Goal: Information Seeking & Learning: Learn about a topic

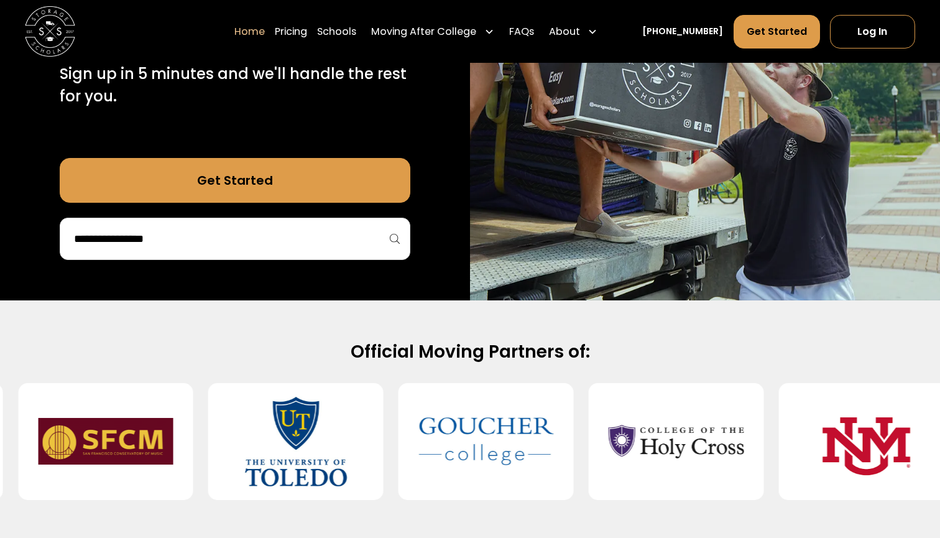
scroll to position [296, 0]
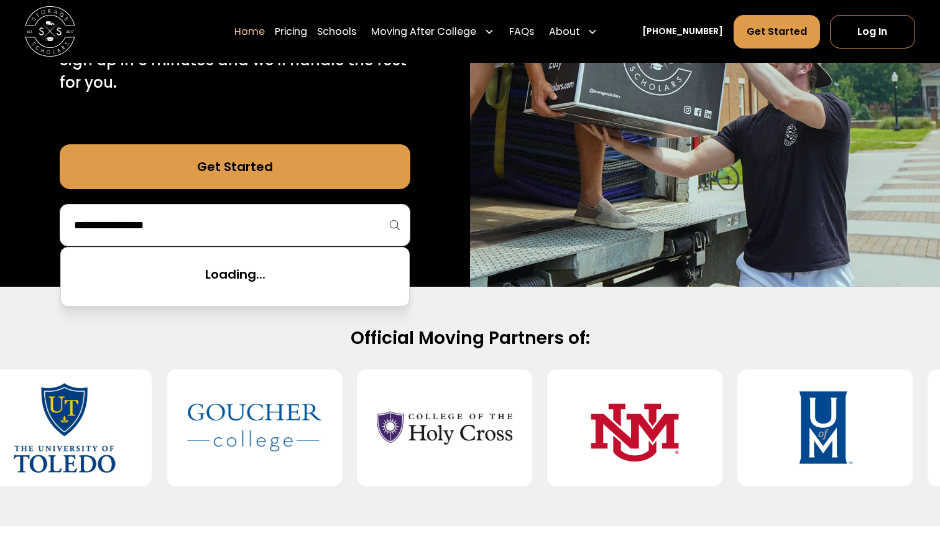
click at [334, 231] on input "search" at bounding box center [235, 225] width 325 height 21
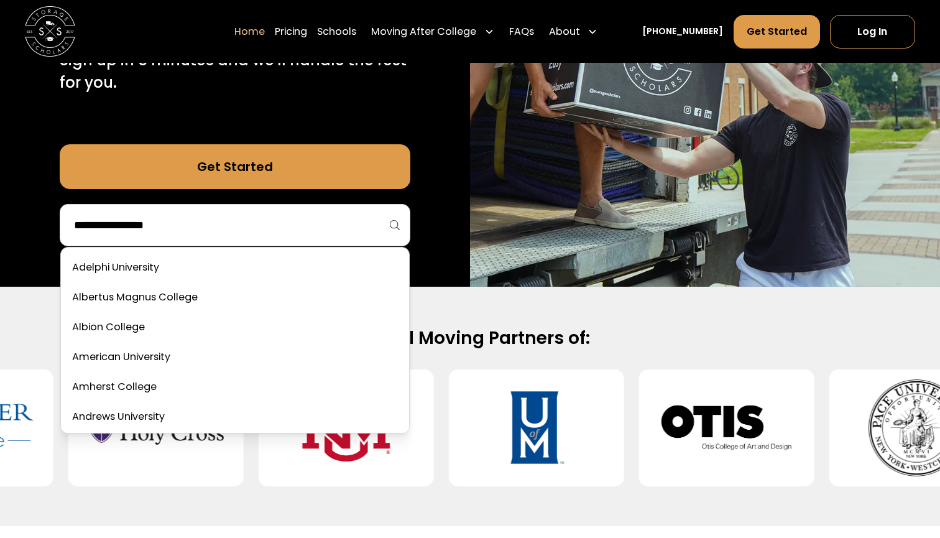
type input "*"
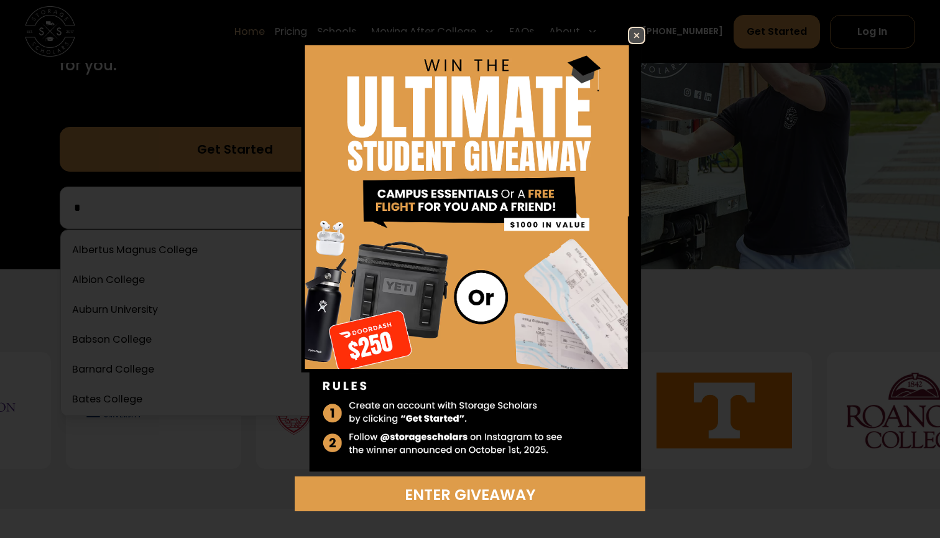
scroll to position [0, 0]
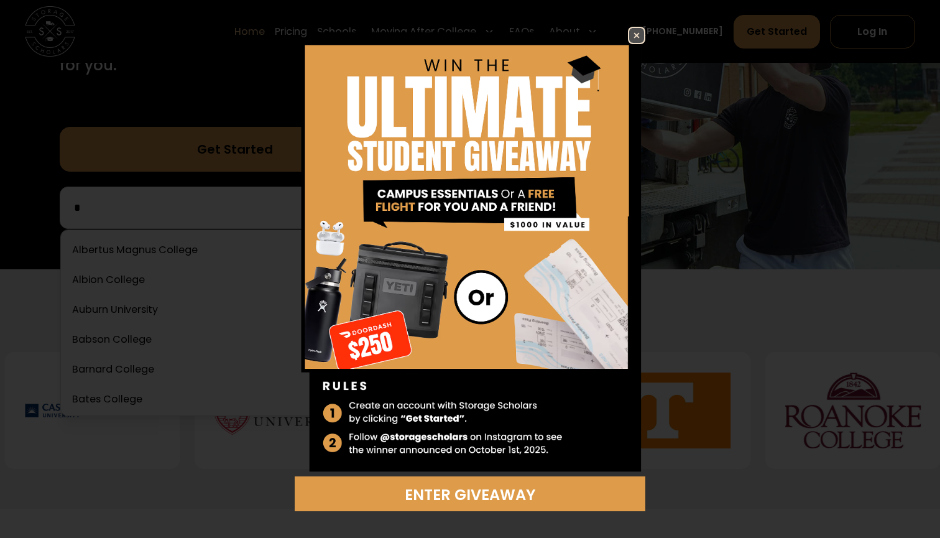
click at [632, 37] on img at bounding box center [636, 35] width 15 height 15
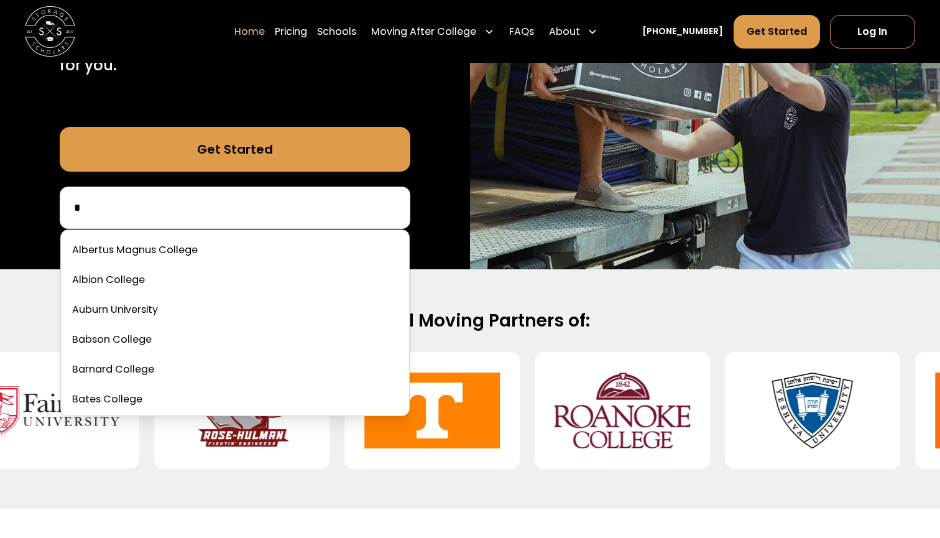
click at [208, 199] on input "*" at bounding box center [235, 207] width 325 height 21
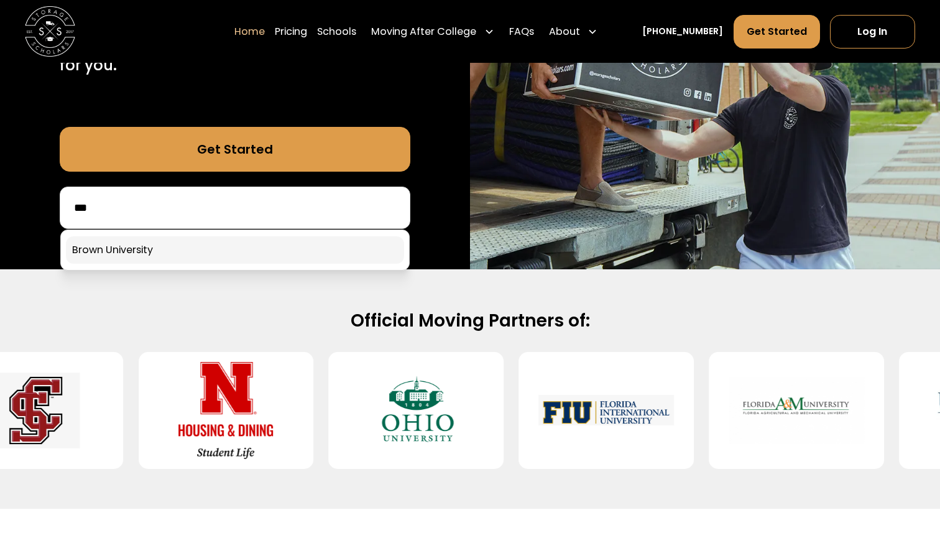
type input "***"
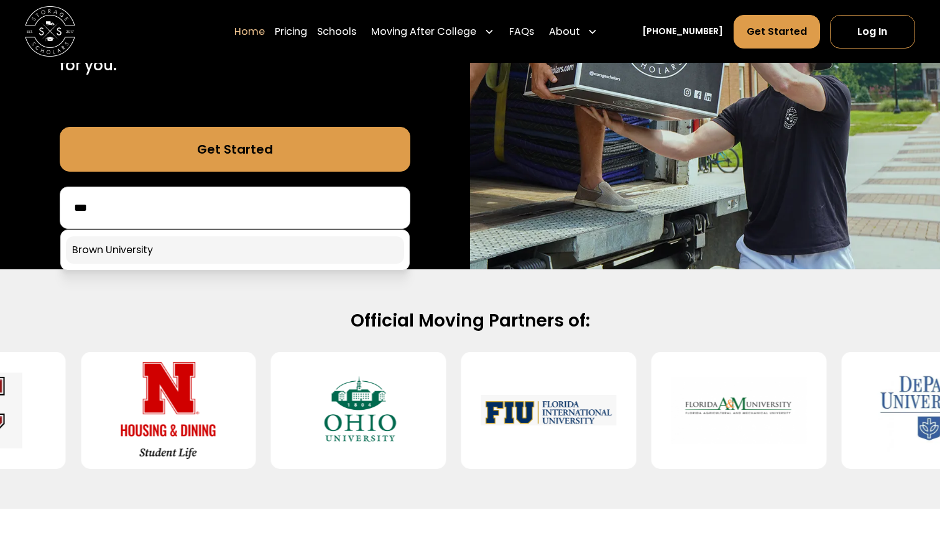
click at [149, 243] on link at bounding box center [235, 249] width 338 height 27
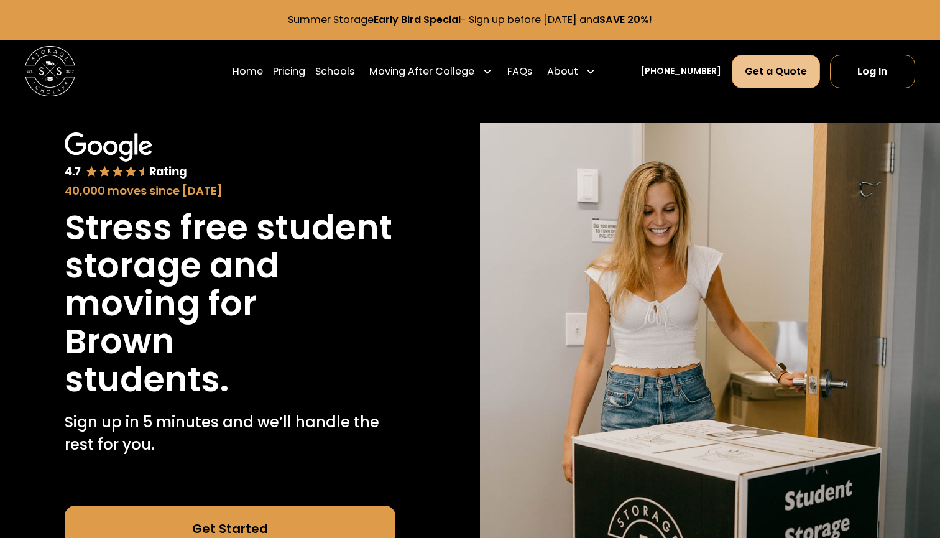
click at [763, 72] on link "Get a Quote" at bounding box center [776, 72] width 88 height 34
click at [305, 74] on link "Pricing" at bounding box center [289, 71] width 32 height 35
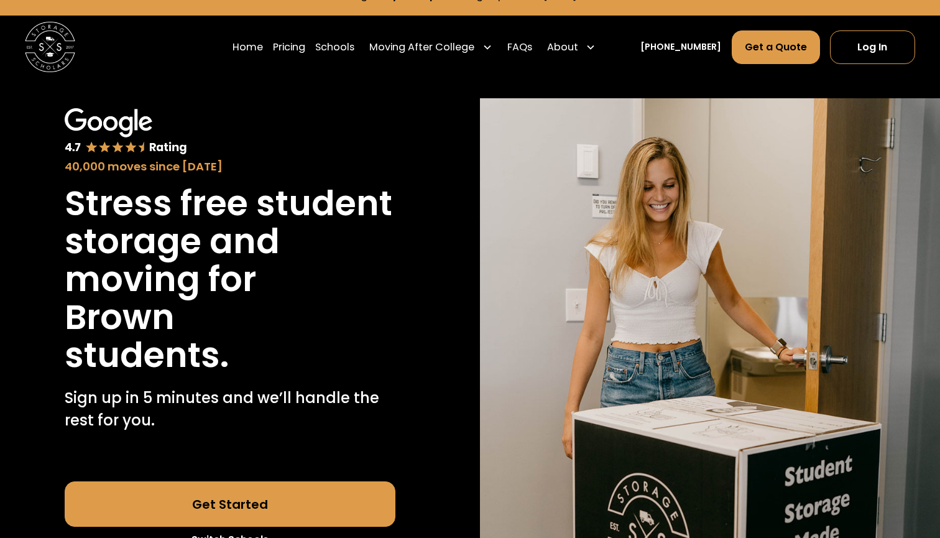
scroll to position [24, 0]
click at [300, 44] on link "Pricing" at bounding box center [289, 47] width 32 height 35
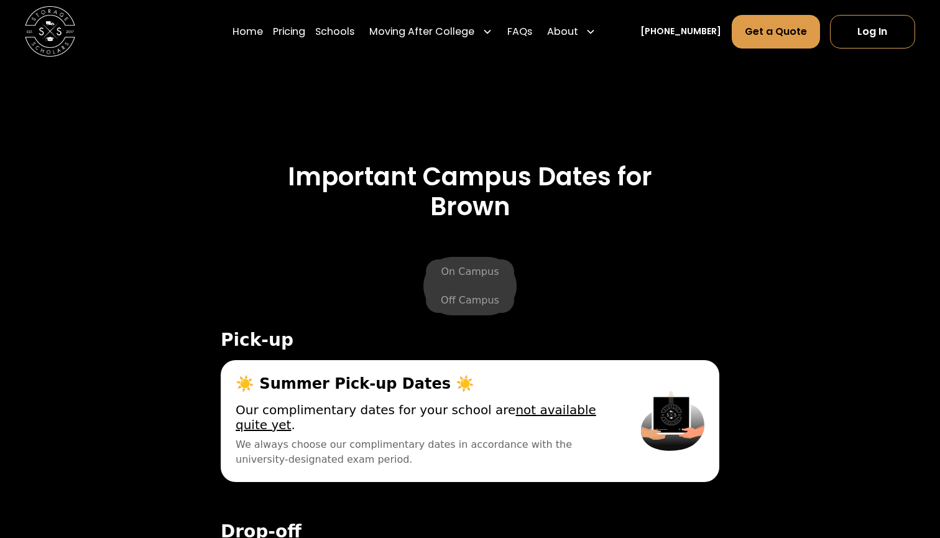
scroll to position [4335, 0]
